Goal: Task Accomplishment & Management: Manage account settings

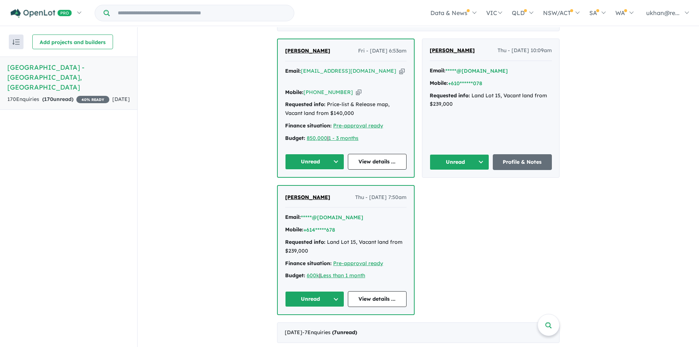
scroll to position [147, 0]
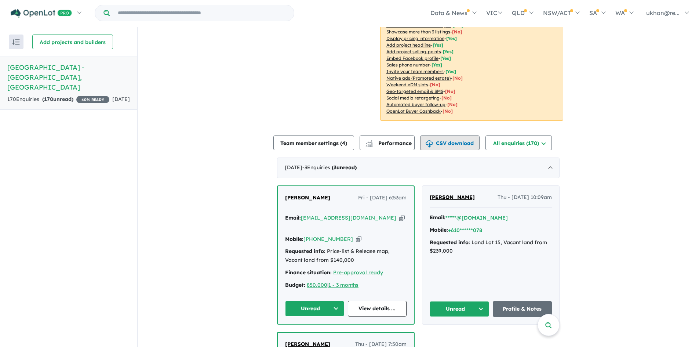
click at [464, 135] on button "CSV download" at bounding box center [449, 142] width 59 height 15
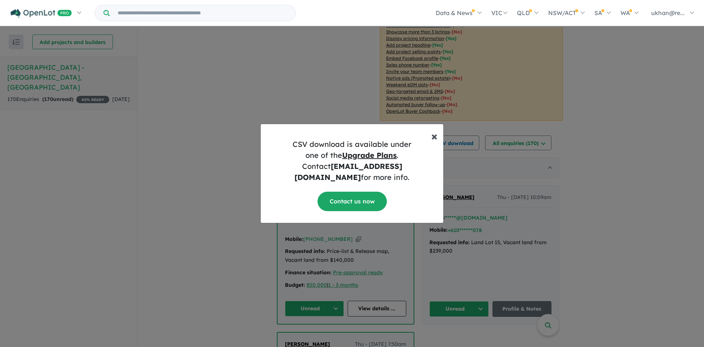
click at [430, 142] on button "× Close" at bounding box center [434, 133] width 18 height 18
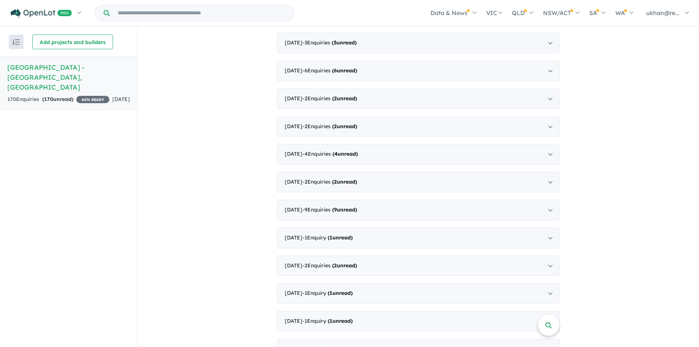
scroll to position [1, 0]
click at [414, 337] on div "[DATE] - 1 Enquir y ( 1 unread)" at bounding box center [418, 347] width 282 height 21
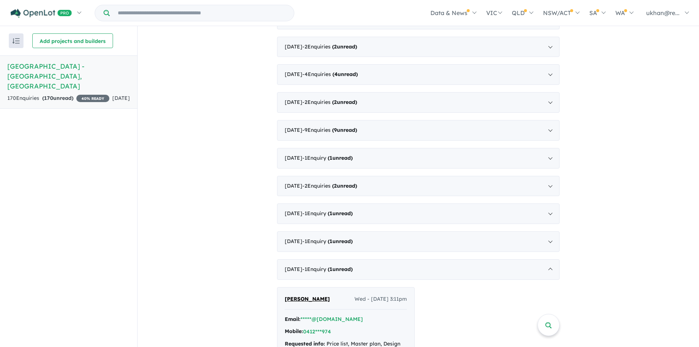
scroll to position [1652, 0]
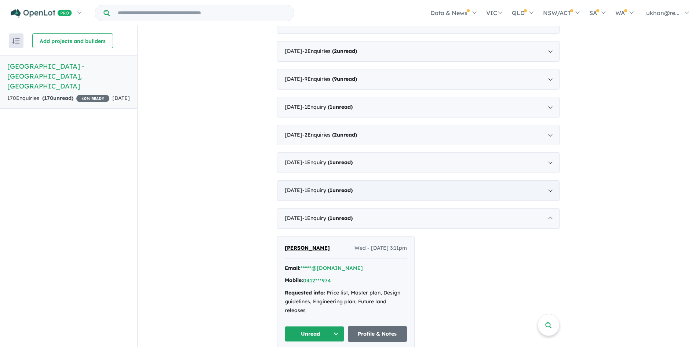
click at [413, 183] on div "[DATE] - 1 Enquir y ( 1 unread)" at bounding box center [418, 190] width 282 height 21
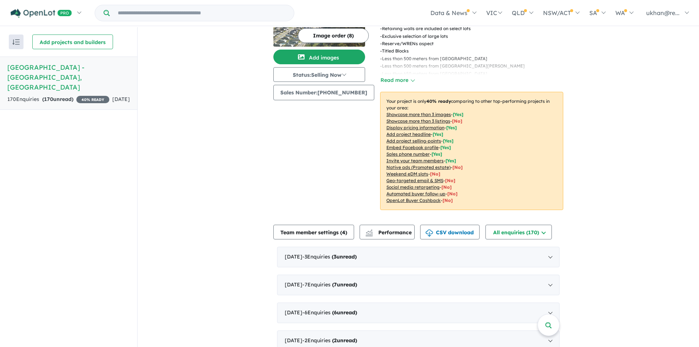
scroll to position [110, 0]
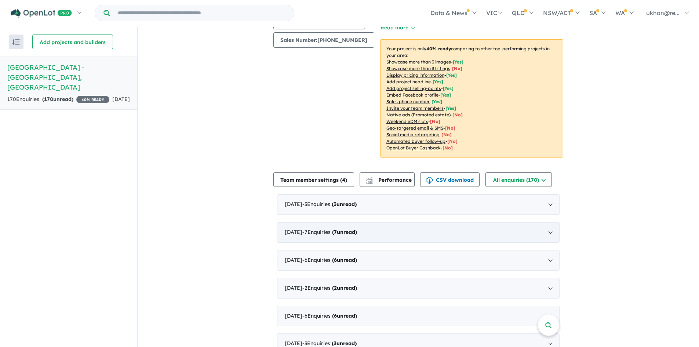
click at [429, 222] on div "[DATE] - 7 Enquir ies ( 7 unread)" at bounding box center [418, 232] width 282 height 21
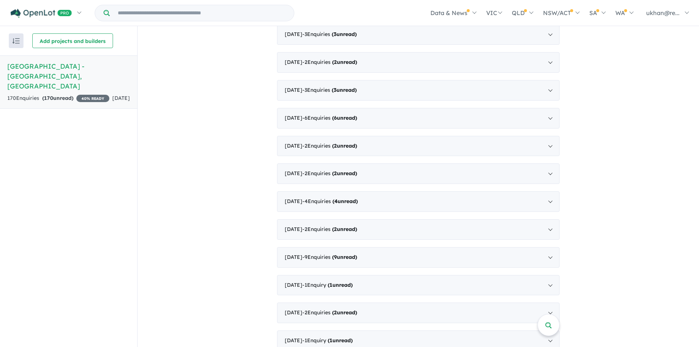
scroll to position [2055, 0]
click at [396, 330] on div "[DATE] - 1 Enquir y ( 1 unread)" at bounding box center [418, 339] width 282 height 21
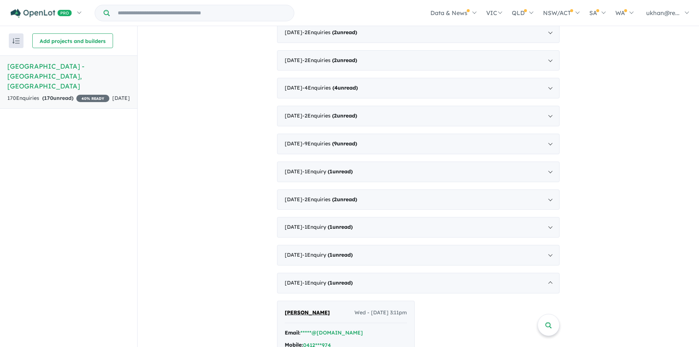
scroll to position [1652, 0]
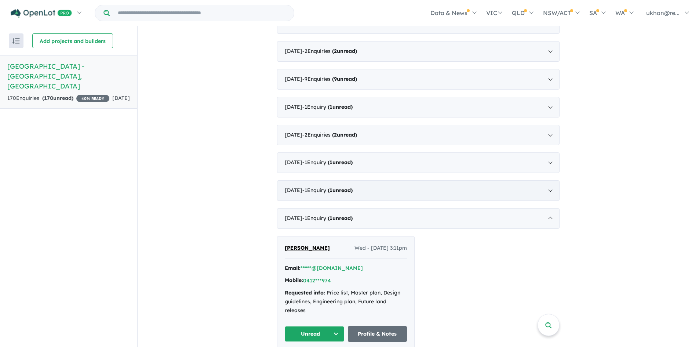
click at [372, 180] on div "[DATE] - 1 Enquir y ( 1 unread)" at bounding box center [418, 190] width 282 height 21
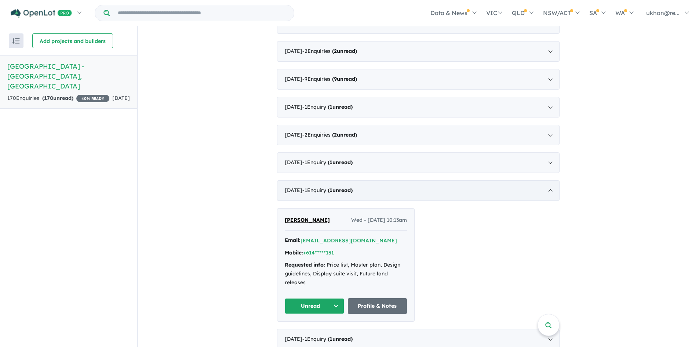
click at [351, 180] on div "[DATE] - 1 Enquir y ( 1 unread)" at bounding box center [418, 190] width 282 height 21
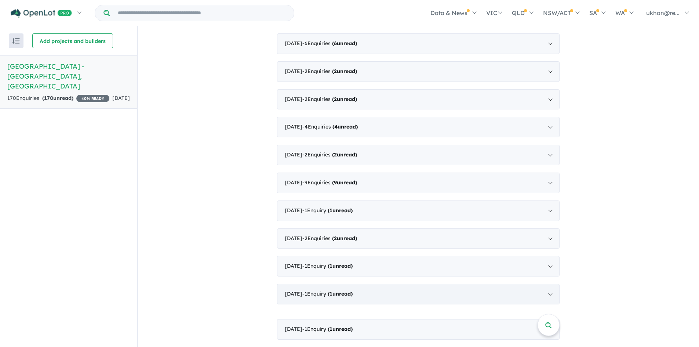
scroll to position [1531, 0]
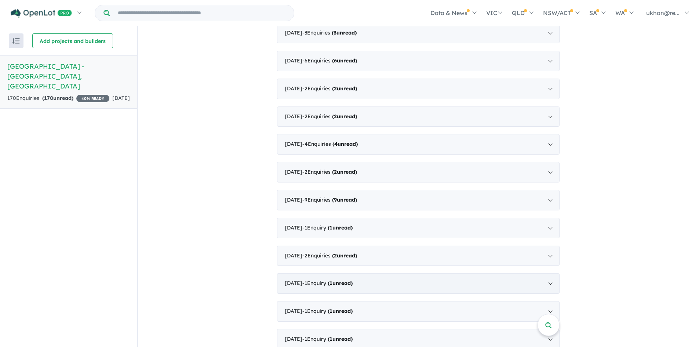
click at [323, 279] on span "- 1 Enquir y ( 1 unread)" at bounding box center [327, 282] width 50 height 7
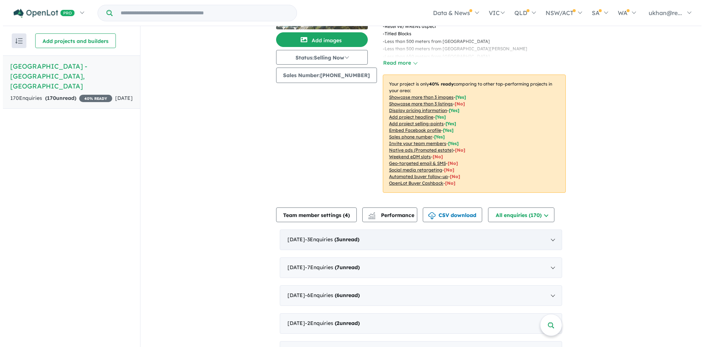
scroll to position [183, 0]
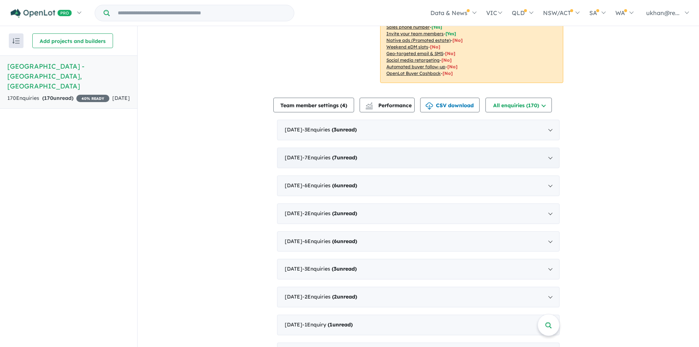
click at [357, 154] on strong "( 7 unread)" at bounding box center [344, 157] width 25 height 7
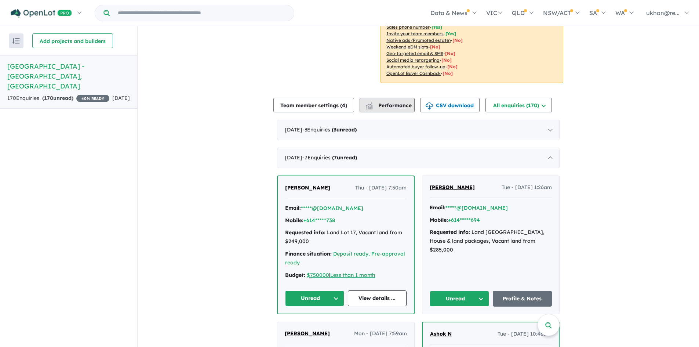
click at [376, 99] on div "button" at bounding box center [369, 106] width 15 height 14
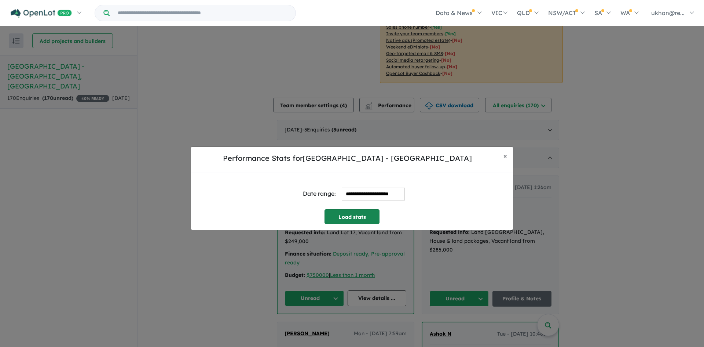
click at [372, 215] on button "Load stats" at bounding box center [352, 216] width 55 height 15
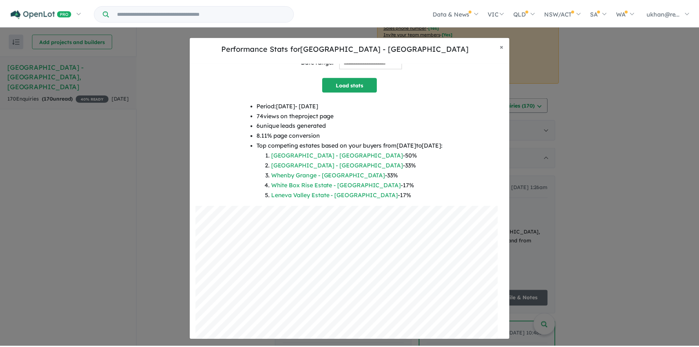
scroll to position [46, 0]
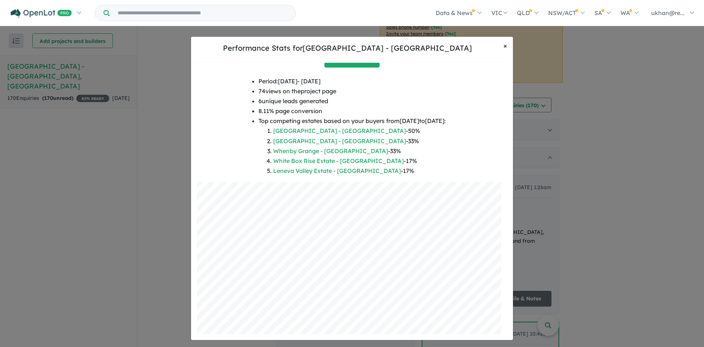
click at [504, 49] on span "×" at bounding box center [506, 45] width 4 height 8
